Goal: Transaction & Acquisition: Purchase product/service

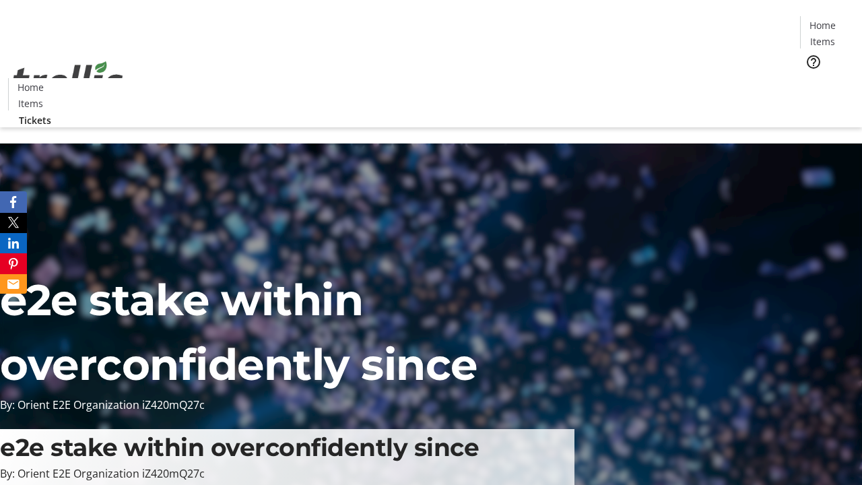
click at [811, 78] on span "Tickets" at bounding box center [827, 85] width 32 height 14
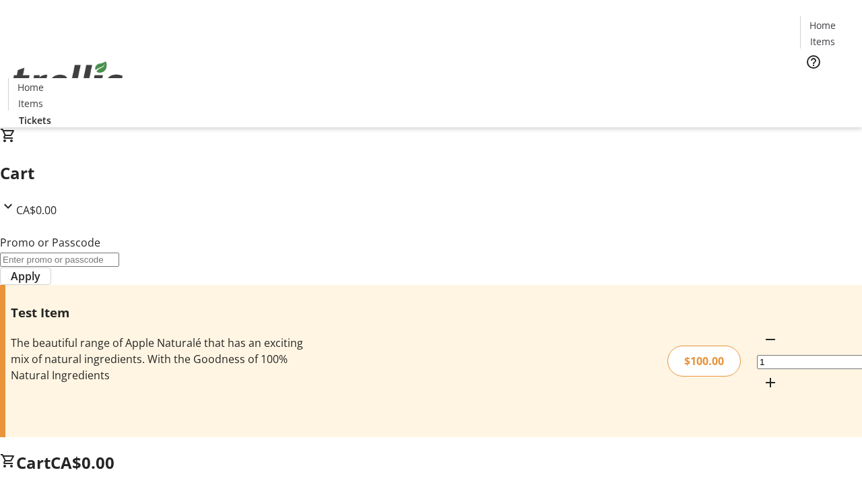
type input "PERCENT"
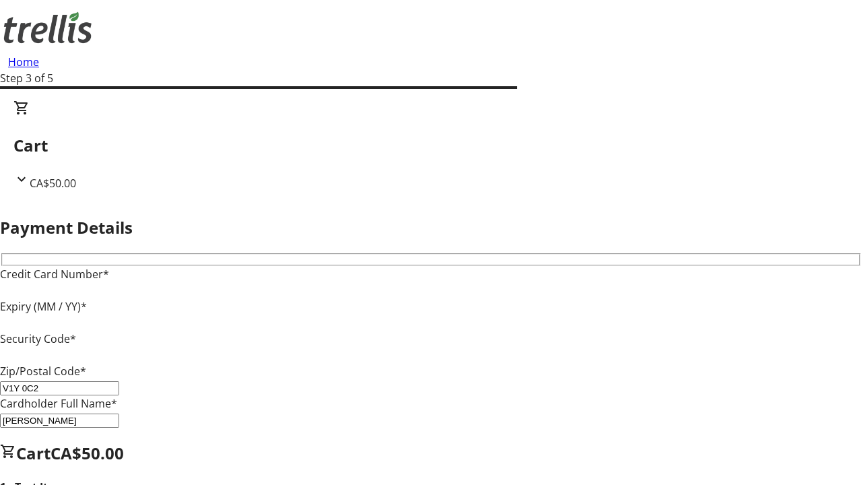
type input "V1Y 0C2"
